Goal: Contribute content: Contribute content

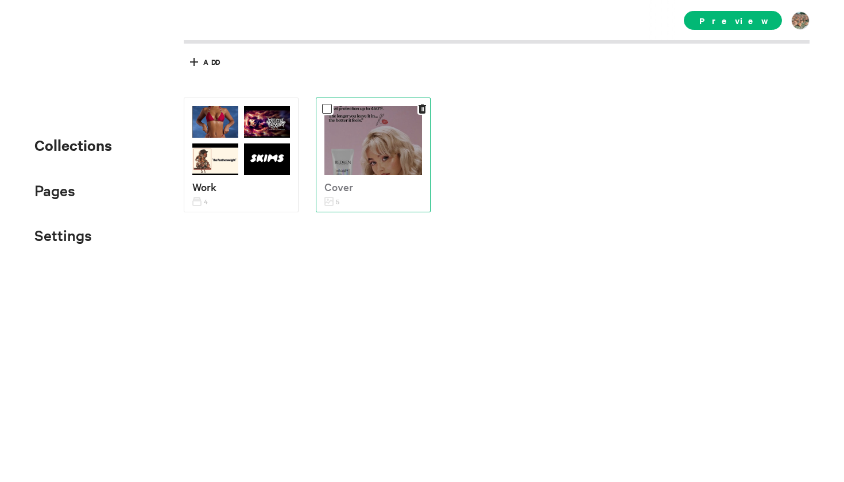
click at [380, 159] on div at bounding box center [374, 140] width 98 height 69
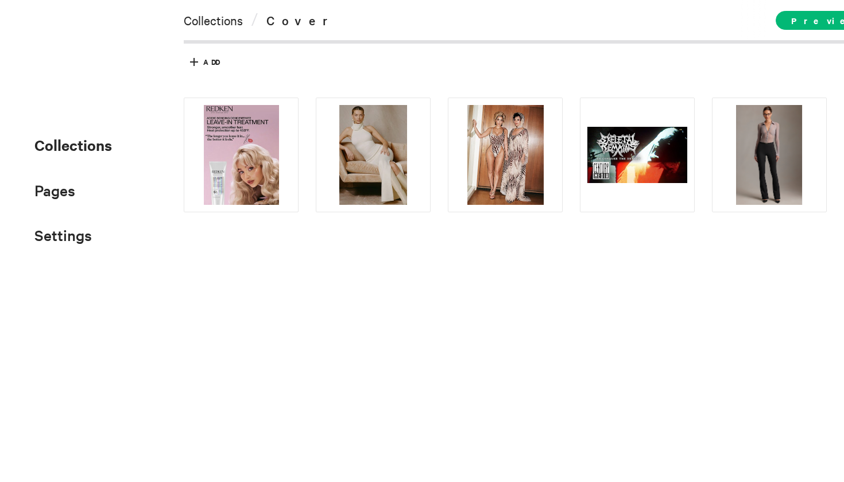
click at [33, 141] on div at bounding box center [36, 143] width 14 height 10
click at [44, 138] on span "Collections" at bounding box center [73, 145] width 78 height 20
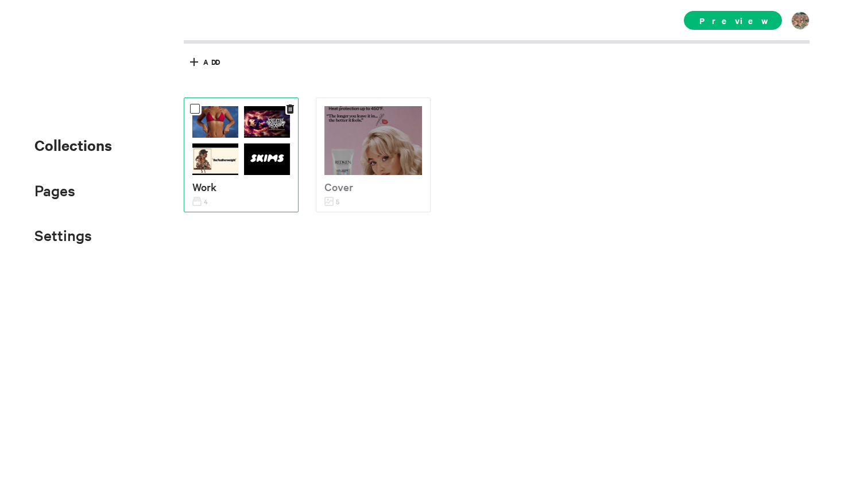
click at [234, 161] on img at bounding box center [215, 161] width 46 height 34
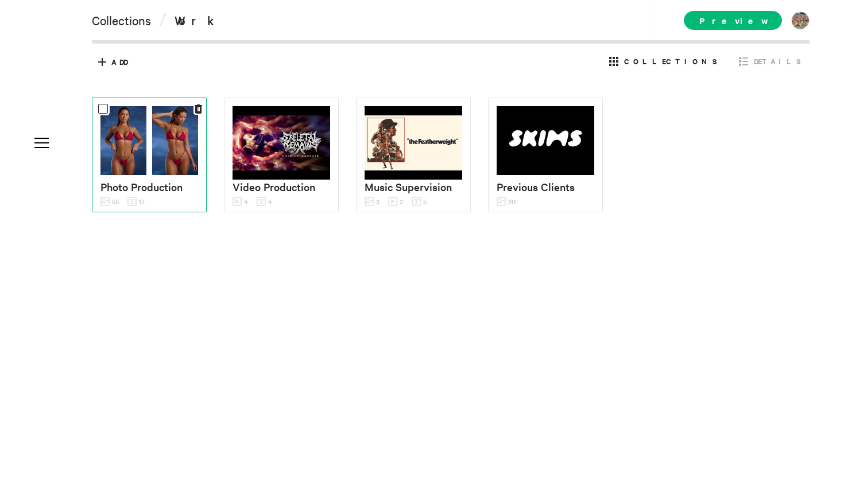
click at [150, 155] on div at bounding box center [150, 140] width 98 height 69
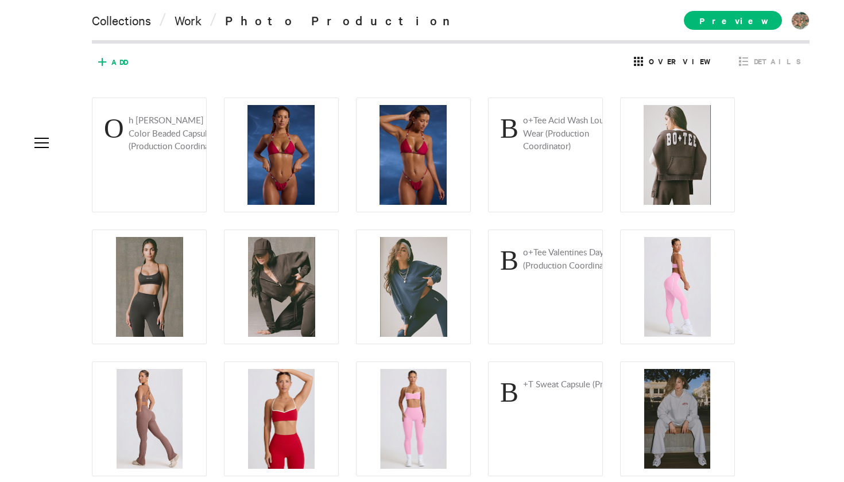
click at [128, 60] on div "Add Cancel" at bounding box center [154, 62] width 113 height 19
click at [117, 59] on span "Add" at bounding box center [119, 62] width 16 height 10
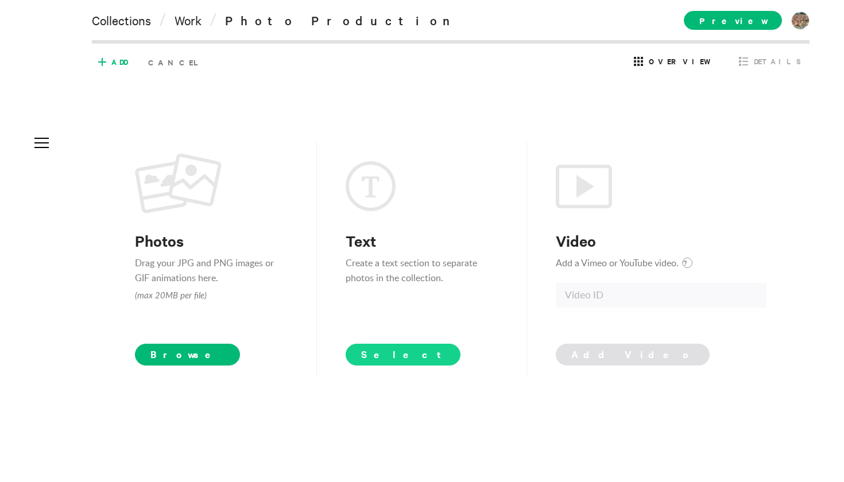
click at [374, 356] on span "Select" at bounding box center [403, 354] width 84 height 14
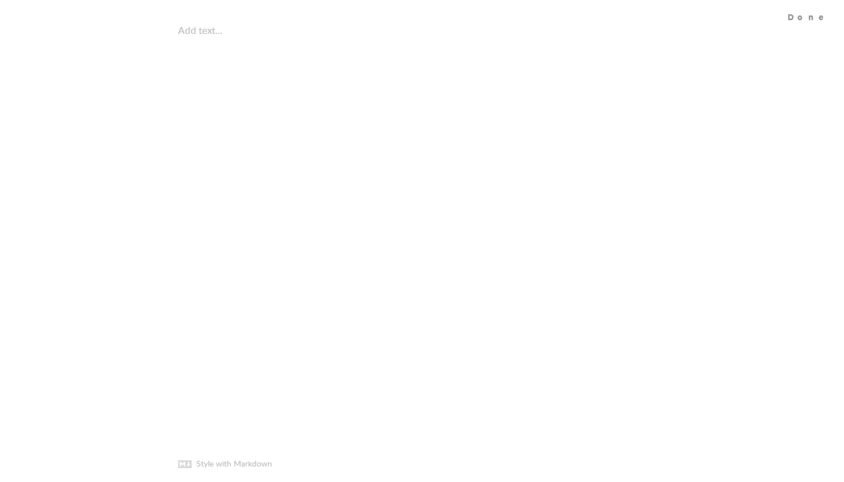
scroll to position [1637, 0]
type textarea "FabFitFun - 2025 Winter Advent Calendar Ad (Production Coordinator)"
click at [813, 19] on div "Done" at bounding box center [811, 16] width 68 height 33
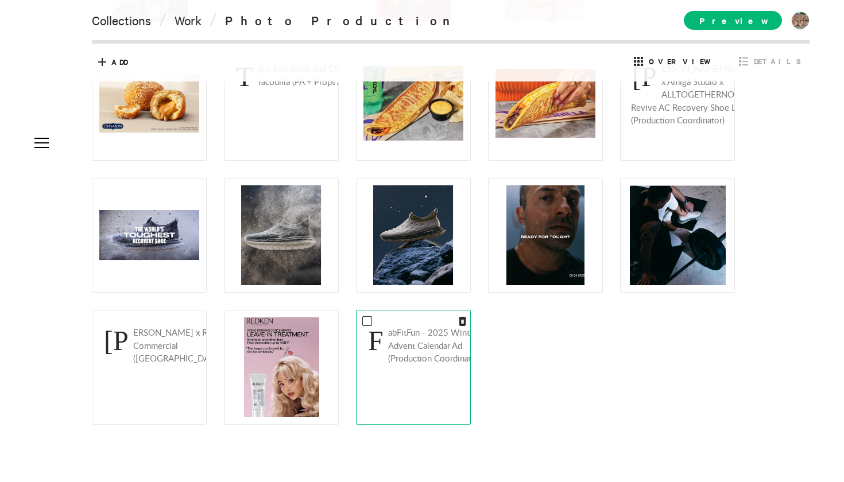
click at [404, 362] on p "FabFitFun - 2025 Winter Advent Calendar Ad (Production Coordinator)" at bounding box center [433, 346] width 132 height 39
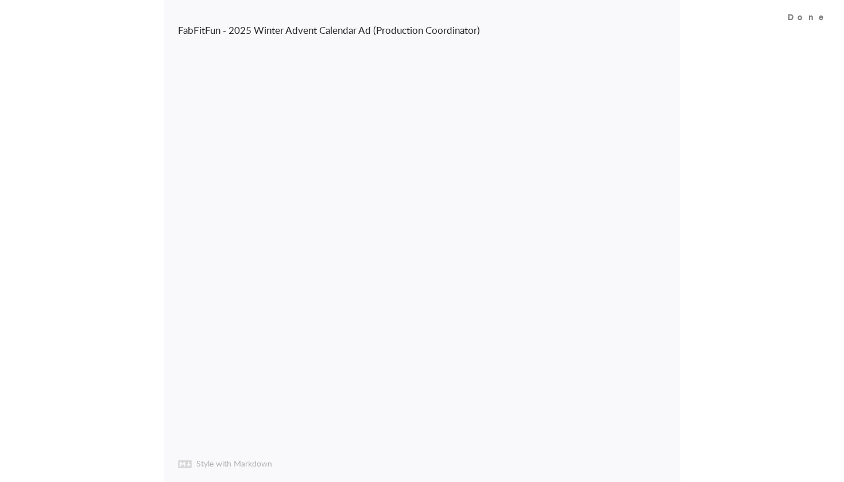
click at [404, 362] on div "FabFitFun - 2025 Winter Advent Calendar Ad (Production Coordinator) FabFitFun -…" at bounding box center [422, 241] width 517 height 482
click at [231, 24] on textarea "FabFitFun - 2025 Winter Advent Calendar Ad (Production Coordinator)" at bounding box center [422, 57] width 517 height 115
type textarea "FabFitFun 2025 Winter Advent Calendar Ad (Production Coordinator)"
click at [824, 17] on div "Done" at bounding box center [811, 16] width 68 height 33
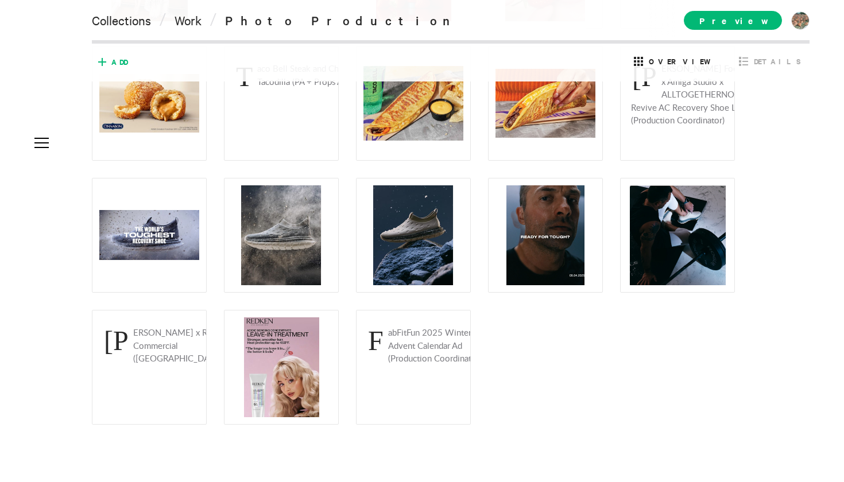
click at [110, 61] on icon at bounding box center [102, 62] width 18 height 18
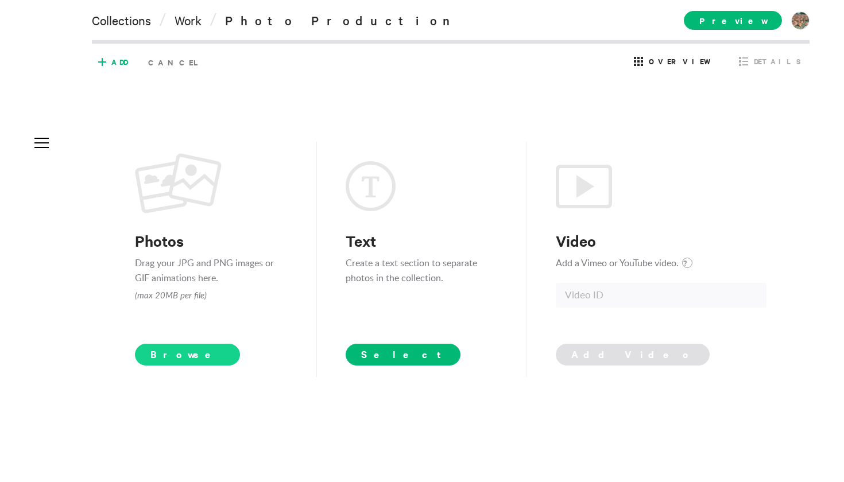
click at [180, 355] on span "Browse" at bounding box center [187, 355] width 105 height 22
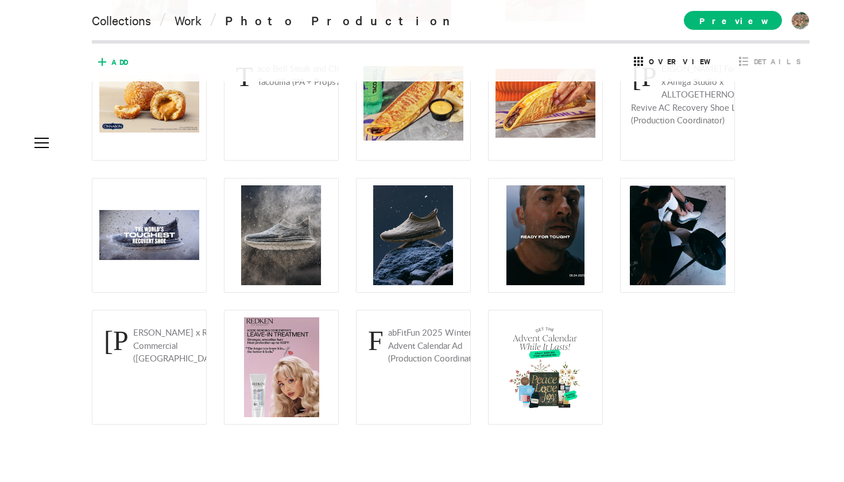
click at [107, 61] on icon at bounding box center [102, 62] width 18 height 18
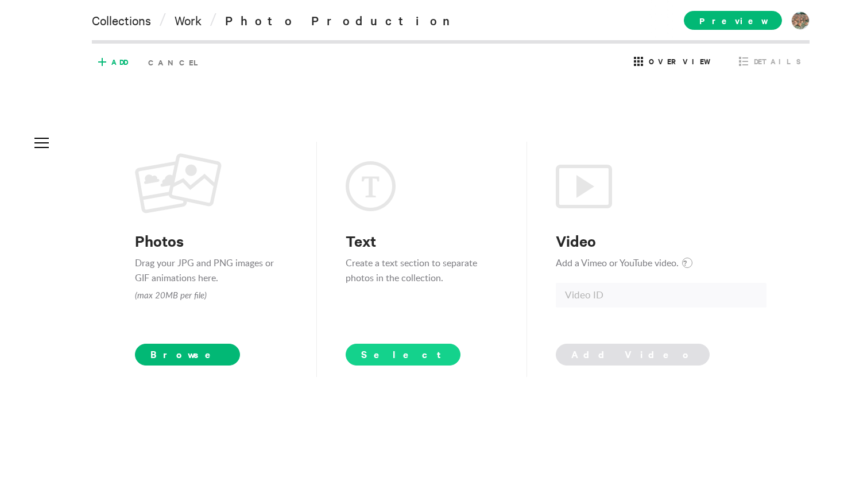
click at [367, 356] on span "Select" at bounding box center [403, 354] width 84 height 14
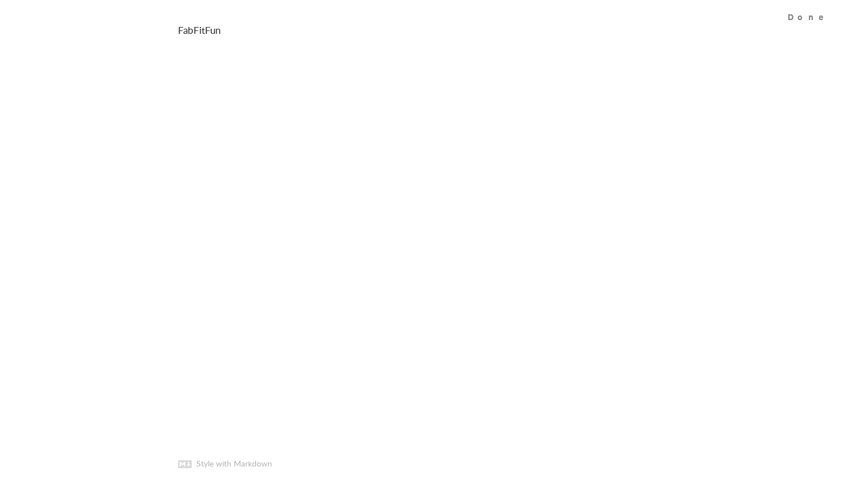
type textarea "FabFitFun"
type textarea "FabFitFun 2025 Fall/Winter Annual Box"
click at [341, 30] on textarea "FabFitFun 2025 Fall/Winter Annual Box" at bounding box center [422, 57] width 517 height 115
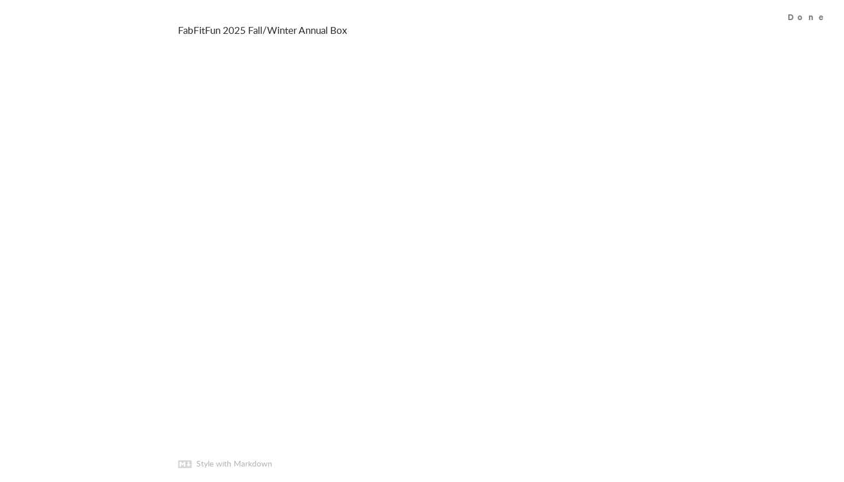
click at [341, 30] on textarea "FabFitFun 2025 Fall/Winter Annual Box" at bounding box center [422, 57] width 517 height 115
type textarea "FabFitFun 2025 Fall/Winter Annual Member Ad (Production Coordinator)"
click at [832, 15] on div "Done" at bounding box center [811, 16] width 68 height 33
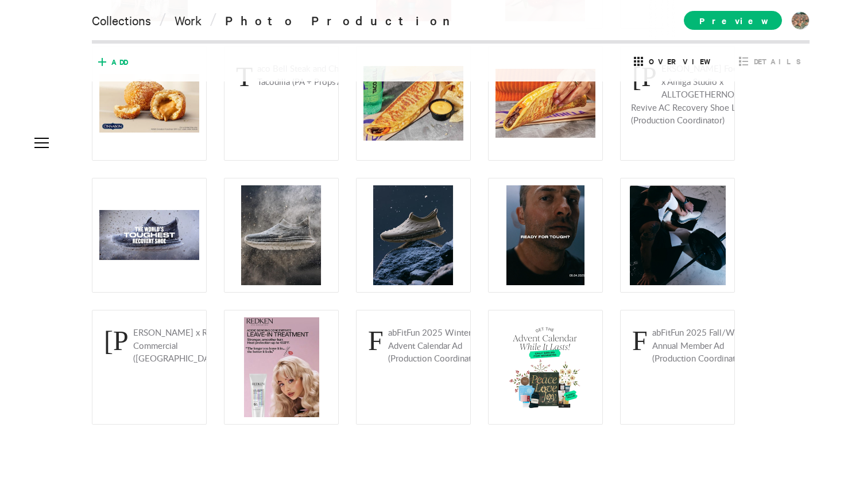
click at [111, 59] on span "Add" at bounding box center [119, 62] width 16 height 10
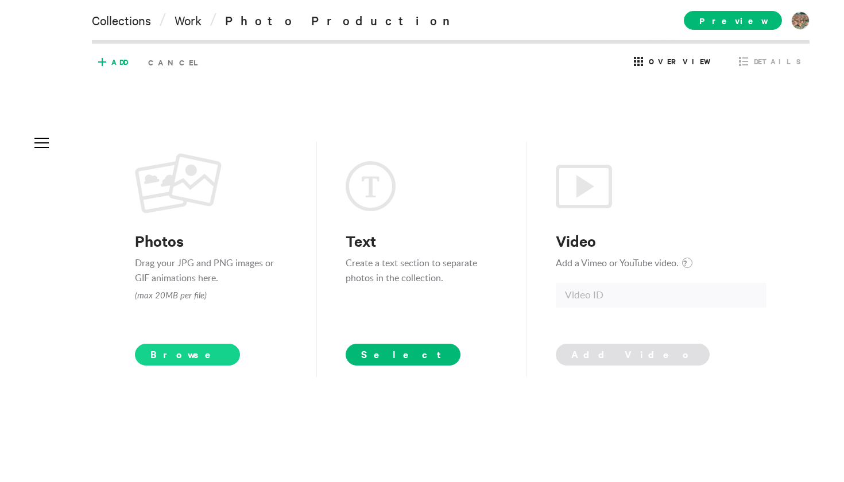
click at [169, 350] on span "Browse" at bounding box center [187, 355] width 105 height 22
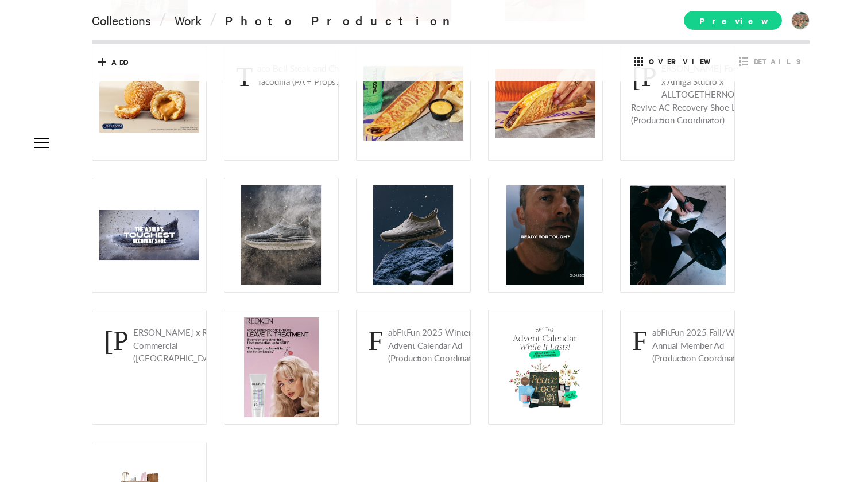
click at [763, 27] on span "Preview" at bounding box center [733, 20] width 98 height 19
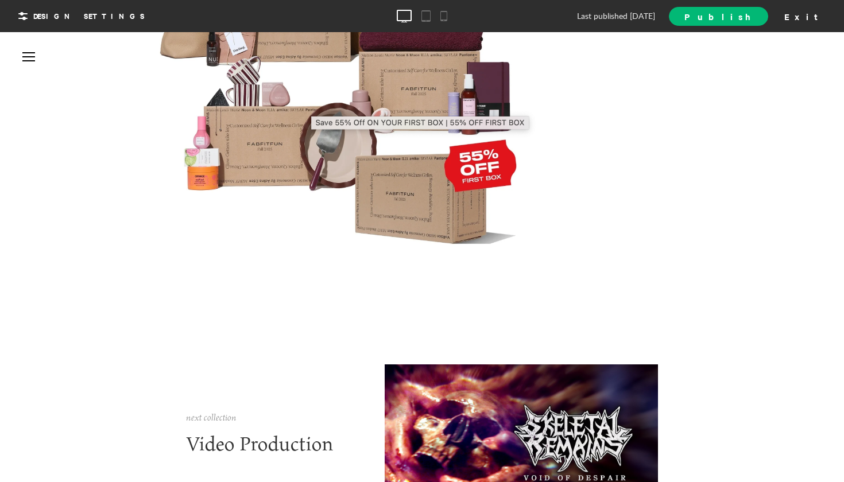
scroll to position [11157, 0]
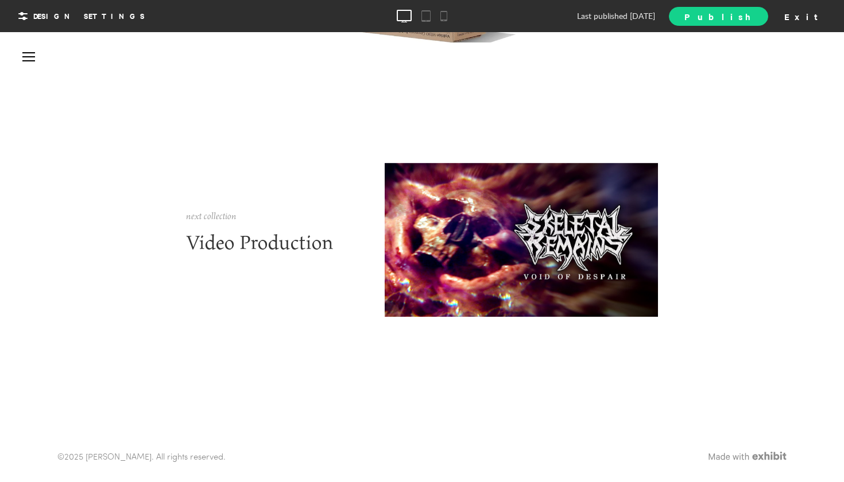
click at [752, 20] on span "Publish" at bounding box center [719, 16] width 68 height 12
